Goal: Check status: Check status

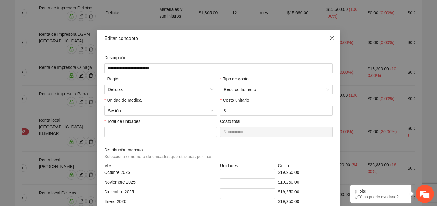
click at [331, 39] on icon "close" at bounding box center [332, 38] width 4 height 4
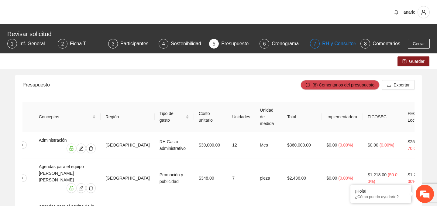
click at [337, 45] on div "RH y Consultores" at bounding box center [343, 44] width 43 height 10
click at [330, 44] on div "RH y Consultores" at bounding box center [343, 44] width 43 height 10
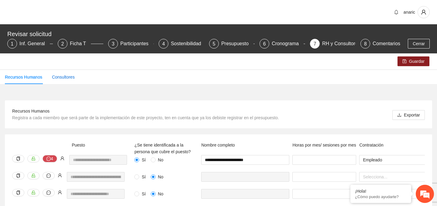
click at [67, 78] on div "Consultores" at bounding box center [63, 77] width 23 height 7
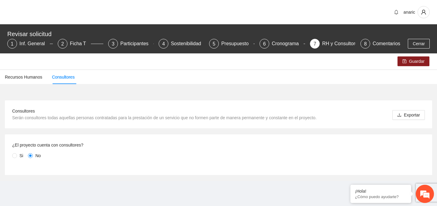
click at [18, 155] on span "Si" at bounding box center [21, 156] width 9 height 7
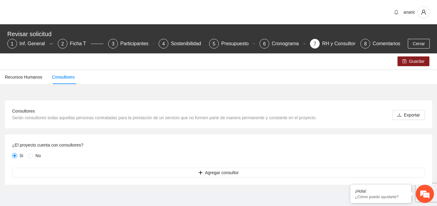
scroll to position [2, 0]
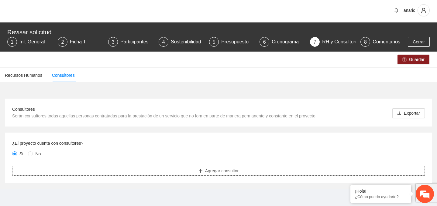
click at [191, 172] on button "Agregar consultor" at bounding box center [218, 171] width 413 height 10
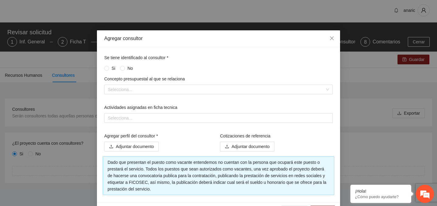
scroll to position [20, 0]
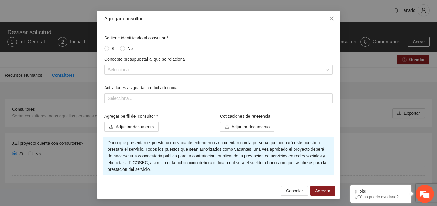
click at [332, 19] on icon "close" at bounding box center [332, 19] width 4 height 4
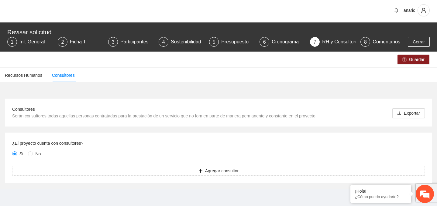
scroll to position [0, 0]
click at [22, 78] on div "Recursos Humanos" at bounding box center [23, 75] width 37 height 7
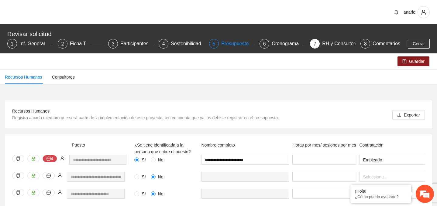
click at [238, 42] on div "Presupuesto" at bounding box center [237, 44] width 32 height 10
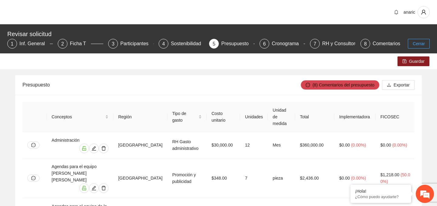
click at [414, 43] on span "Cerrar" at bounding box center [419, 43] width 12 height 7
click at [423, 44] on span "Cerrar" at bounding box center [419, 43] width 12 height 7
click at [422, 42] on span "Cerrar" at bounding box center [419, 43] width 12 height 7
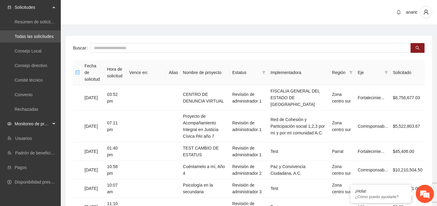
click at [37, 124] on span "Monitoreo de proyectos" at bounding box center [33, 124] width 36 height 12
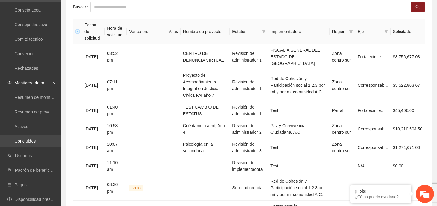
scroll to position [43, 0]
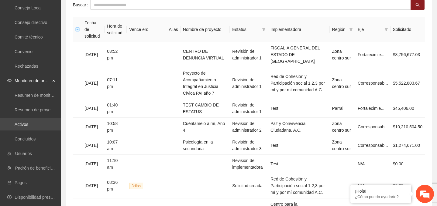
click at [19, 126] on link "Activos" at bounding box center [22, 124] width 14 height 5
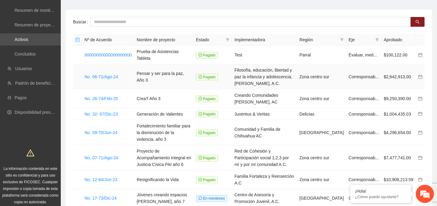
scroll to position [32, 0]
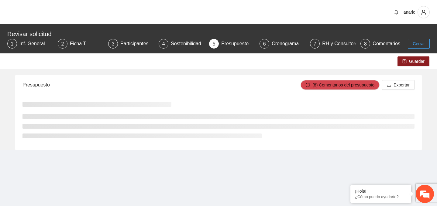
click at [424, 42] on span "Cerrar" at bounding box center [419, 43] width 12 height 7
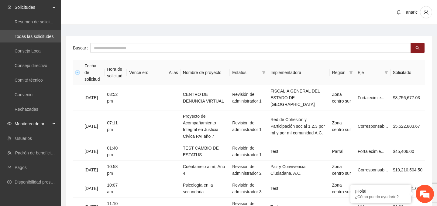
click at [28, 125] on span "Monitoreo de proyectos" at bounding box center [33, 124] width 36 height 12
click at [28, 167] on link "Activos" at bounding box center [22, 167] width 14 height 5
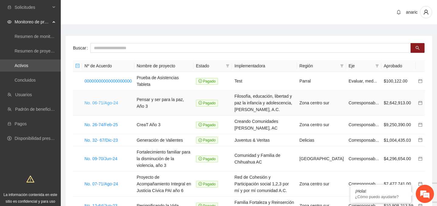
click at [107, 101] on link "No. 06-71/Ago-24" at bounding box center [102, 103] width 34 height 5
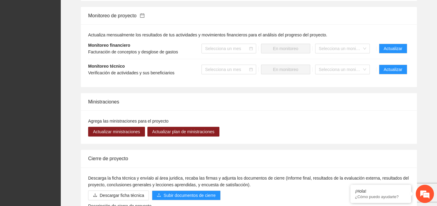
scroll to position [585, 0]
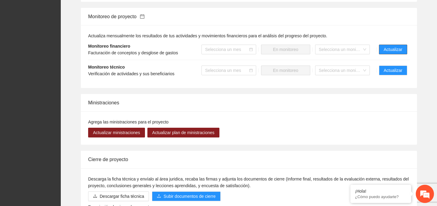
click at [396, 54] on button "Actualizar" at bounding box center [393, 50] width 28 height 10
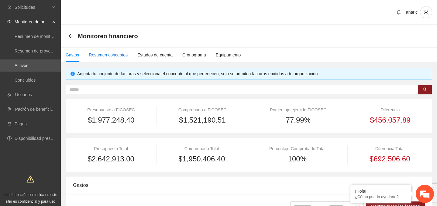
click at [116, 54] on div "Resumen conceptos" at bounding box center [108, 55] width 39 height 7
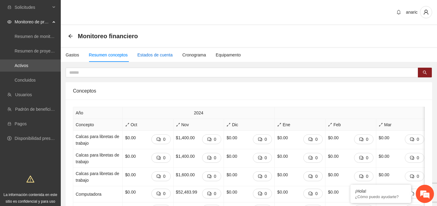
click at [161, 56] on div "Estados de cuenta" at bounding box center [154, 55] width 35 height 7
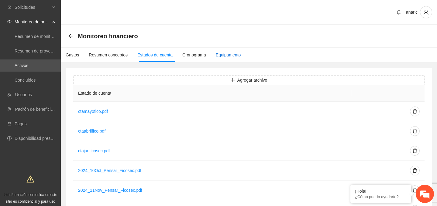
click at [233, 56] on div "Equipamento" at bounding box center [228, 55] width 25 height 7
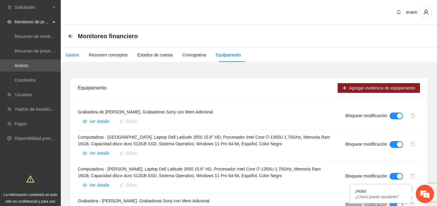
click at [74, 56] on div "Gastos" at bounding box center [72, 55] width 13 height 7
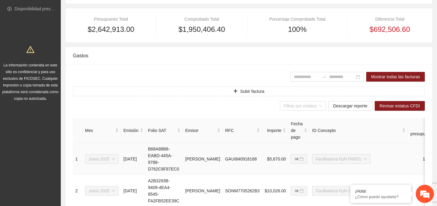
scroll to position [126, 0]
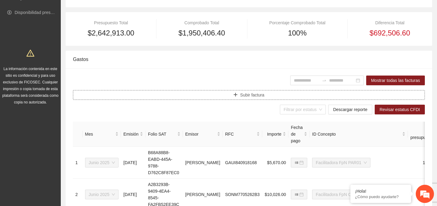
click at [244, 93] on span "Subir factura" at bounding box center [252, 95] width 24 height 7
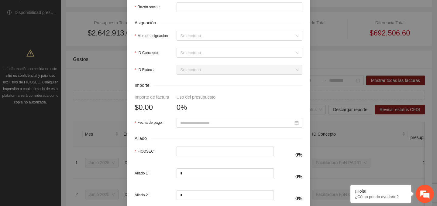
scroll to position [217, 0]
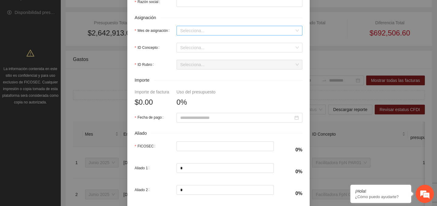
click at [189, 35] on input "Mes de asignación" at bounding box center [237, 30] width 114 height 9
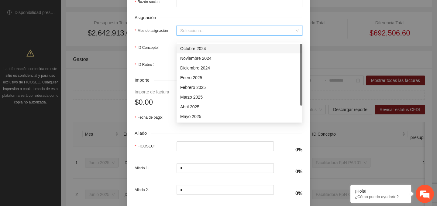
click at [192, 47] on div "Octubre 2024" at bounding box center [239, 48] width 119 height 7
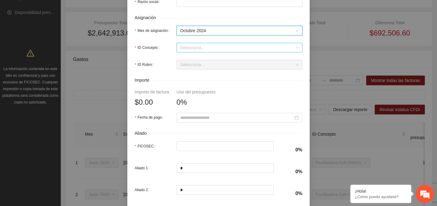
click at [193, 52] on input "ID Concepto" at bounding box center [237, 47] width 114 height 9
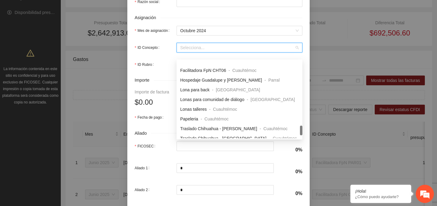
scroll to position [535, 0]
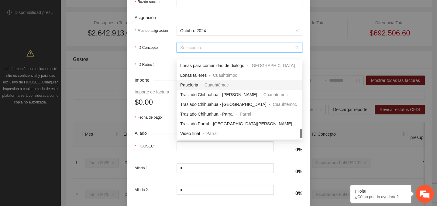
click at [154, 61] on form "Bloquear revisión: Llena la información de la factura y adjunta el archivo PDF …" at bounding box center [219, 31] width 168 height 387
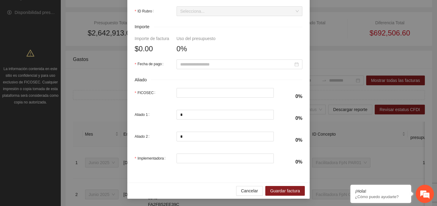
scroll to position [0, 0]
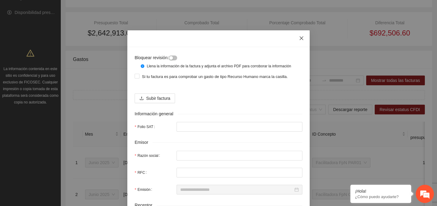
click at [301, 40] on icon "close" at bounding box center [301, 38] width 5 height 5
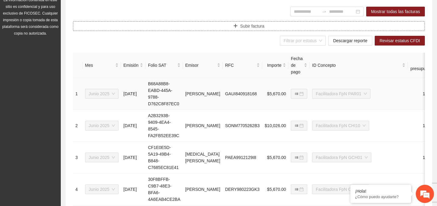
scroll to position [215, 0]
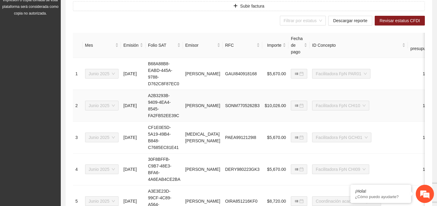
click at [206, 97] on td "MARTHA CECILIA SOTO NUÑEZ" at bounding box center [203, 106] width 40 height 32
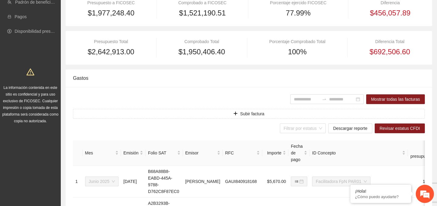
scroll to position [104, 0]
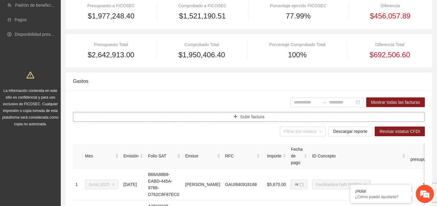
click at [257, 117] on span "Subir factura" at bounding box center [252, 117] width 24 height 7
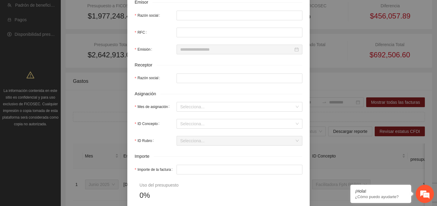
scroll to position [149, 0]
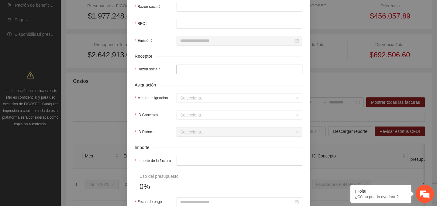
click at [199, 74] on input "Razón social" at bounding box center [240, 70] width 126 height 10
click at [188, 72] on input "Razón social" at bounding box center [240, 70] width 126 height 10
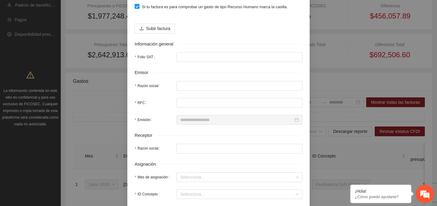
scroll to position [0, 0]
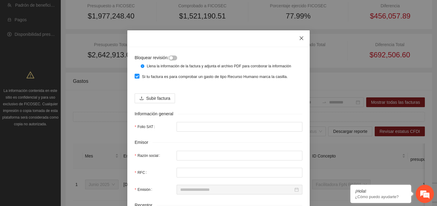
click at [302, 38] on icon "close" at bounding box center [301, 38] width 5 height 5
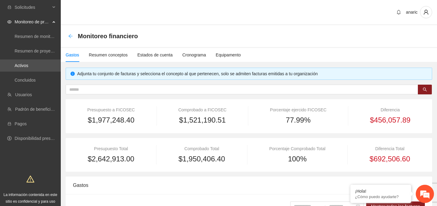
click at [71, 36] on icon "arrow-left" at bounding box center [70, 36] width 4 height 4
click at [19, 68] on link "Activos" at bounding box center [22, 65] width 14 height 5
click at [70, 35] on icon "arrow-left" at bounding box center [70, 36] width 5 height 5
click at [71, 38] on icon "arrow-left" at bounding box center [70, 36] width 5 height 5
click at [28, 66] on link "Activos" at bounding box center [22, 65] width 14 height 5
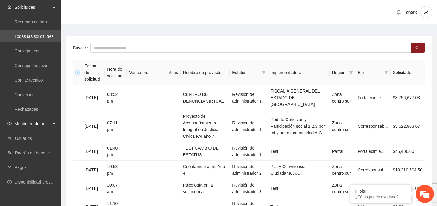
click at [32, 125] on span "Monitoreo de proyectos" at bounding box center [33, 124] width 36 height 12
click at [23, 166] on link "Activos" at bounding box center [22, 167] width 14 height 5
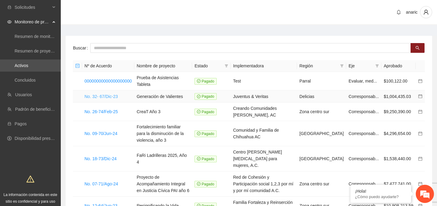
click at [99, 94] on link "No. 32- 67/Dic-23" at bounding box center [101, 96] width 33 height 5
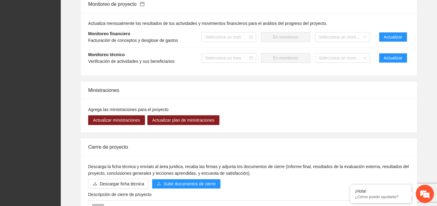
scroll to position [563, 0]
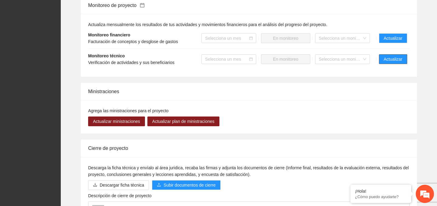
click at [398, 63] on span "Actualizar" at bounding box center [393, 59] width 19 height 7
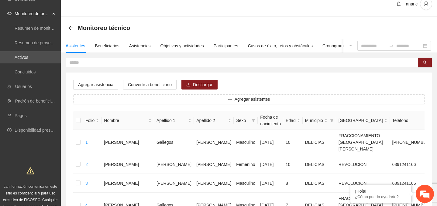
scroll to position [11, 0]
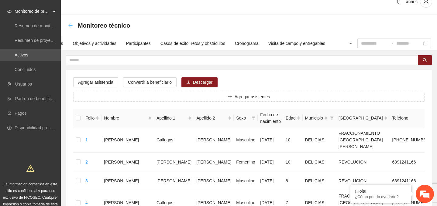
click at [71, 26] on icon "arrow-left" at bounding box center [70, 25] width 4 height 4
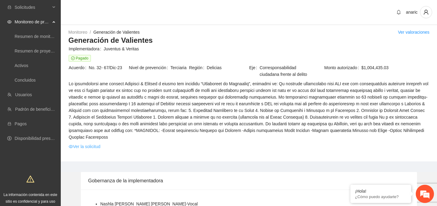
click at [90, 150] on link "Ver la solicitud" at bounding box center [85, 147] width 32 height 7
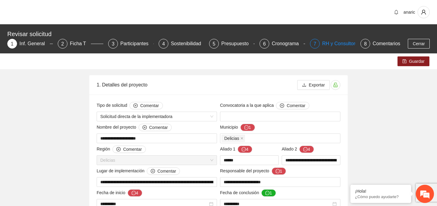
click at [333, 44] on div "RH y Consultores" at bounding box center [343, 44] width 43 height 10
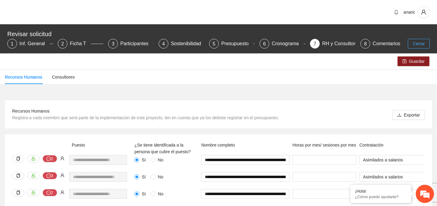
click at [421, 44] on span "Cerrar" at bounding box center [419, 43] width 12 height 7
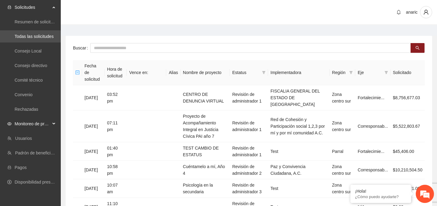
click at [27, 124] on span "Monitoreo de proyectos" at bounding box center [33, 124] width 36 height 12
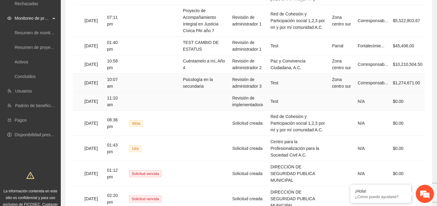
scroll to position [108, 0]
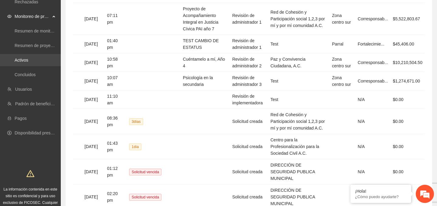
click at [26, 61] on link "Activos" at bounding box center [22, 60] width 14 height 5
click at [18, 60] on link "Activos" at bounding box center [22, 60] width 14 height 5
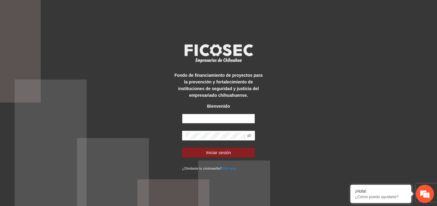
click at [202, 116] on input "text" at bounding box center [218, 119] width 73 height 10
paste input "**********"
type input "**********"
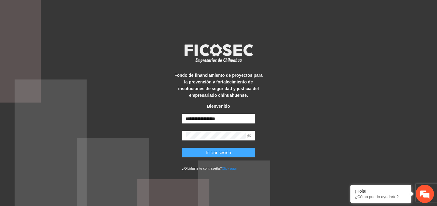
click at [218, 154] on span "Iniciar sesión" at bounding box center [218, 153] width 25 height 7
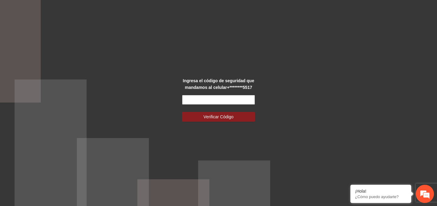
click at [191, 99] on input "text" at bounding box center [218, 100] width 73 height 10
paste input "******"
type input "******"
click at [215, 113] on button "Verificar Código" at bounding box center [218, 117] width 73 height 10
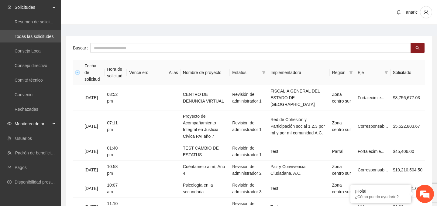
click at [29, 124] on span "Monitoreo de proyectos" at bounding box center [33, 124] width 36 height 12
click at [23, 168] on link "Activos" at bounding box center [22, 167] width 14 height 5
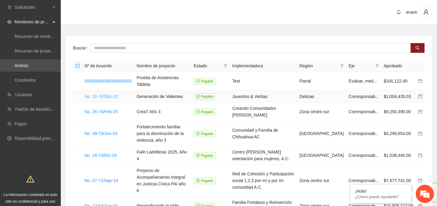
click at [113, 94] on link "No. 32- 67/Dic-23" at bounding box center [101, 96] width 33 height 5
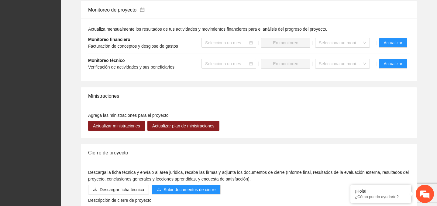
scroll to position [559, 0]
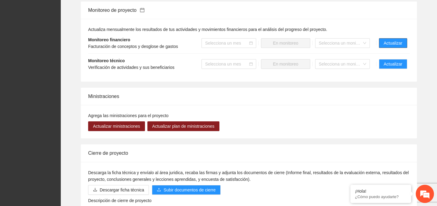
click at [394, 47] on span "Actualizar" at bounding box center [393, 43] width 19 height 7
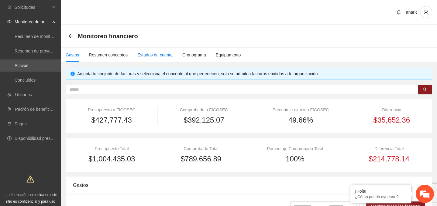
click at [154, 55] on div "Estados de cuenta" at bounding box center [154, 55] width 35 height 7
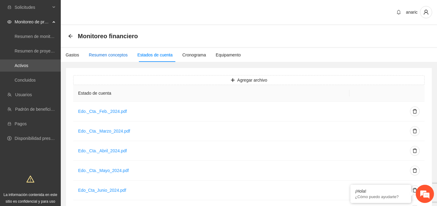
click at [107, 53] on div "Resumen conceptos" at bounding box center [108, 55] width 39 height 7
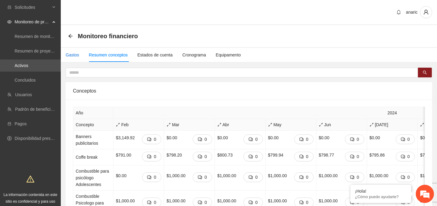
click at [77, 55] on div "Gastos" at bounding box center [72, 55] width 13 height 7
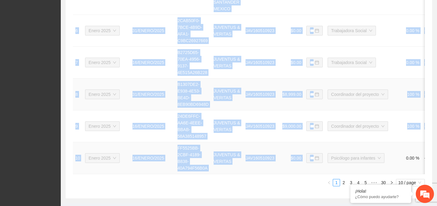
scroll to position [472, 0]
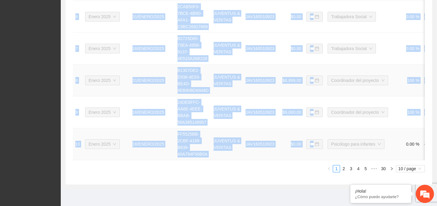
drag, startPoint x: 81, startPoint y: 44, endPoint x: 343, endPoint y: 158, distance: 284.8
click at [412, 169] on span "10 / page" at bounding box center [411, 169] width 24 height 7
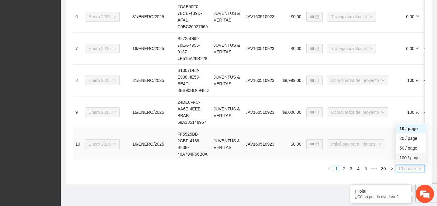
click at [410, 154] on div "100 / page" at bounding box center [411, 158] width 30 height 10
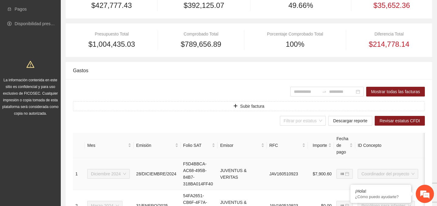
scroll to position [0, 0]
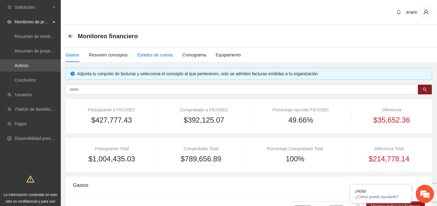
click at [153, 54] on div "Estados de cuenta" at bounding box center [154, 55] width 35 height 7
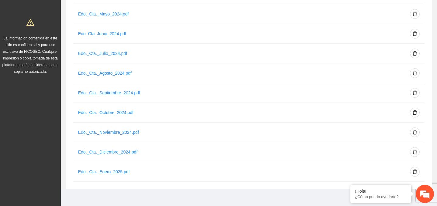
scroll to position [157, 0]
click at [111, 170] on link "Edo._Cta._Enero_2025.pdf" at bounding box center [104, 171] width 52 height 5
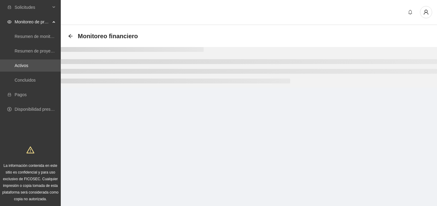
scroll to position [31, 0]
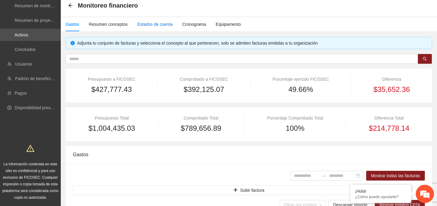
click at [154, 26] on div "Estados de cuenta" at bounding box center [154, 24] width 35 height 7
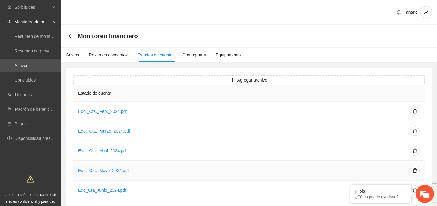
scroll to position [157, 0]
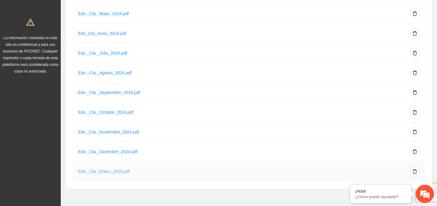
click at [113, 171] on link "Edo._Cta._Enero_2025.pdf" at bounding box center [104, 171] width 52 height 5
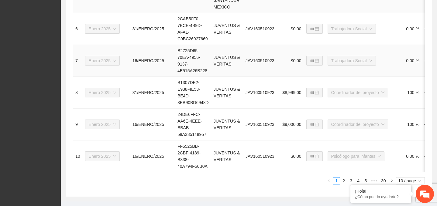
scroll to position [472, 0]
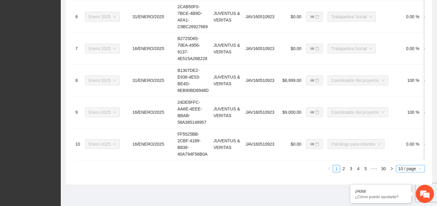
click at [408, 166] on span "10 / page" at bounding box center [411, 169] width 24 height 7
click at [407, 158] on div "100 / page" at bounding box center [411, 158] width 23 height 7
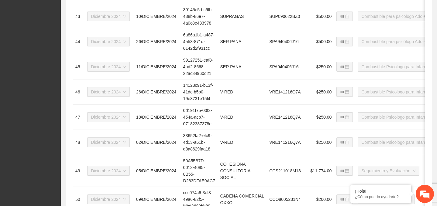
scroll to position [1544, 0]
